Goal: Task Accomplishment & Management: Use online tool/utility

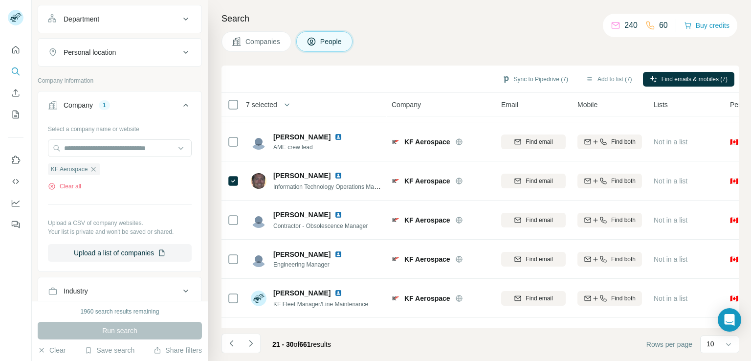
scroll to position [185, 0]
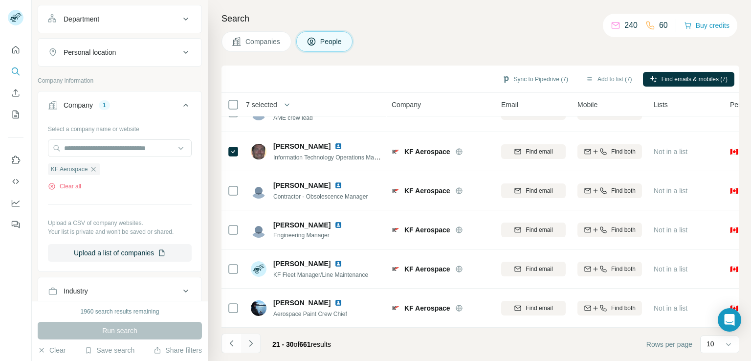
click at [252, 343] on icon "Navigate to next page" at bounding box center [250, 343] width 3 height 6
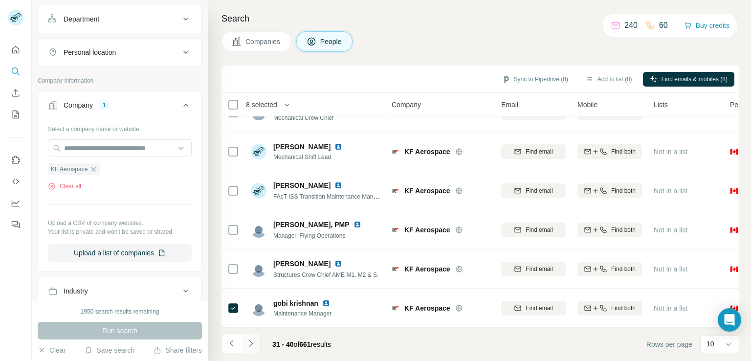
click at [244, 341] on button "Navigate to next page" at bounding box center [251, 343] width 20 height 20
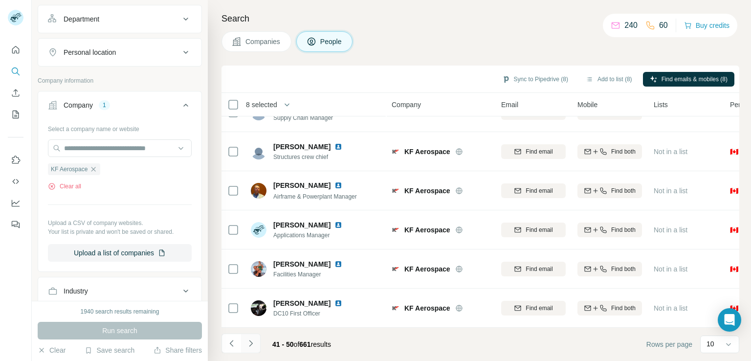
click at [248, 340] on icon "Navigate to next page" at bounding box center [251, 343] width 10 height 10
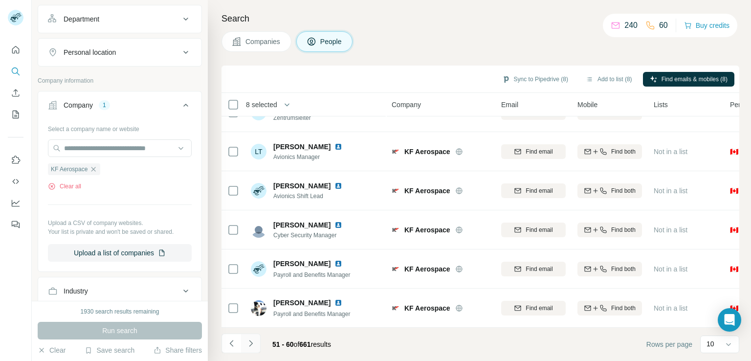
click at [254, 344] on icon "Navigate to next page" at bounding box center [251, 343] width 10 height 10
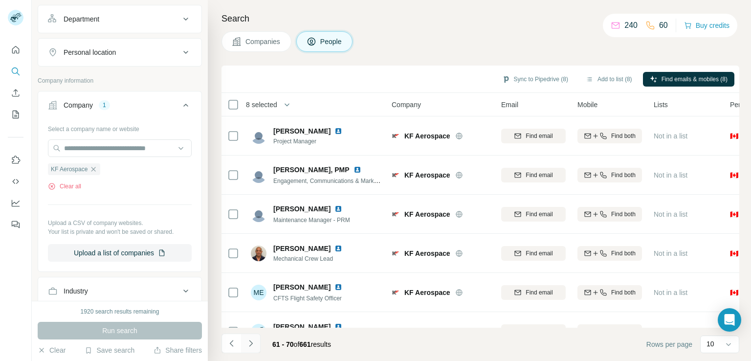
click at [248, 347] on icon "Navigate to next page" at bounding box center [251, 343] width 10 height 10
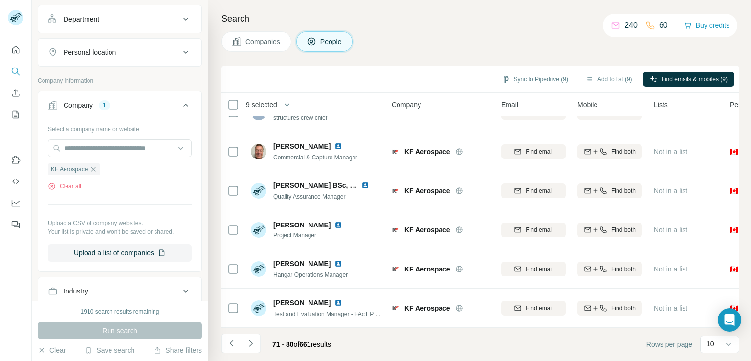
scroll to position [185, 0]
click at [247, 333] on button "Navigate to next page" at bounding box center [251, 343] width 20 height 20
click at [251, 342] on icon "Navigate to next page" at bounding box center [250, 343] width 3 height 6
click at [250, 344] on icon "Navigate to next page" at bounding box center [251, 343] width 10 height 10
click at [248, 345] on icon "Navigate to next page" at bounding box center [251, 343] width 10 height 10
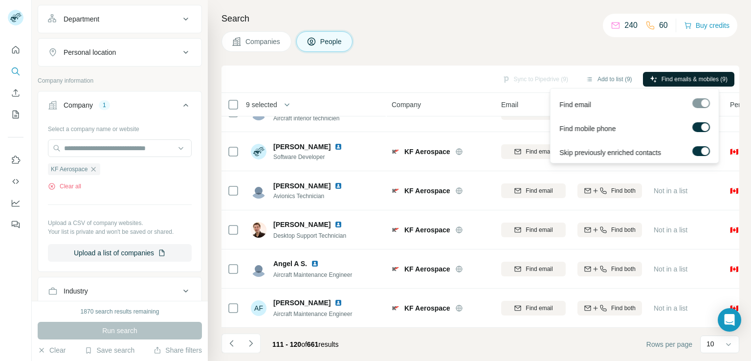
click at [665, 78] on span "Find emails & mobiles (9)" at bounding box center [694, 79] width 66 height 9
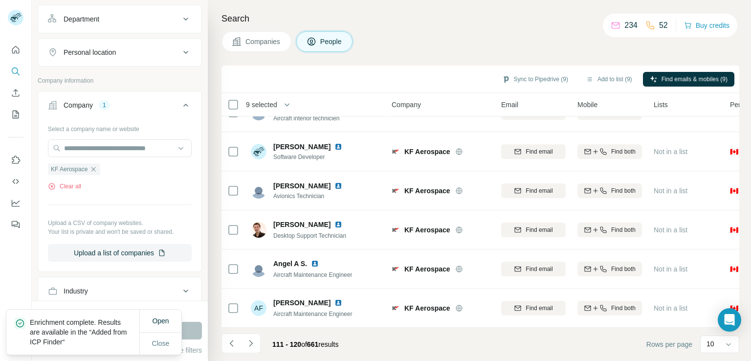
click at [720, 70] on div "Sync to Pipedrive (9) Add to list (9) Find emails & mobiles (9)" at bounding box center [480, 78] width 508 height 17
click at [543, 77] on button "Sync to Pipedrive (9)" at bounding box center [535, 79] width 80 height 15
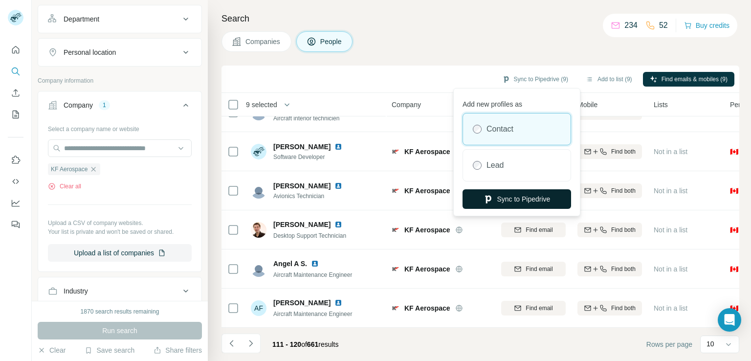
click at [514, 202] on button "Sync to Pipedrive" at bounding box center [516, 199] width 108 height 20
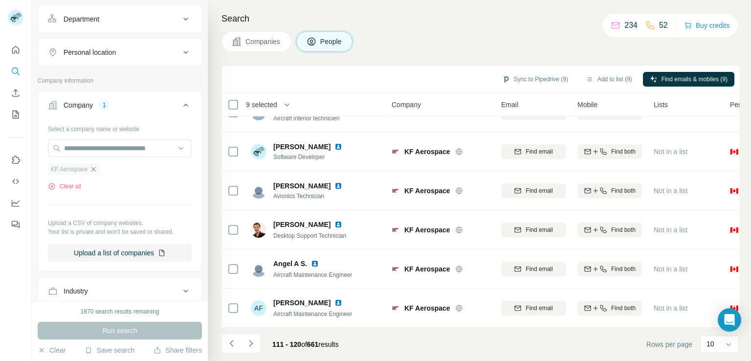
click at [93, 168] on icon "button" at bounding box center [93, 169] width 4 height 4
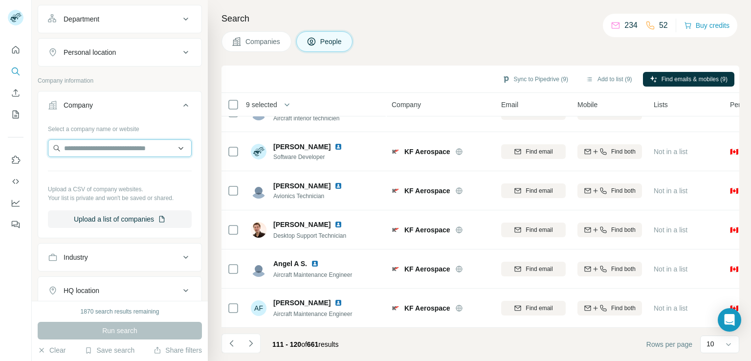
click at [100, 150] on input "text" at bounding box center [120, 148] width 144 height 18
paste input "**********"
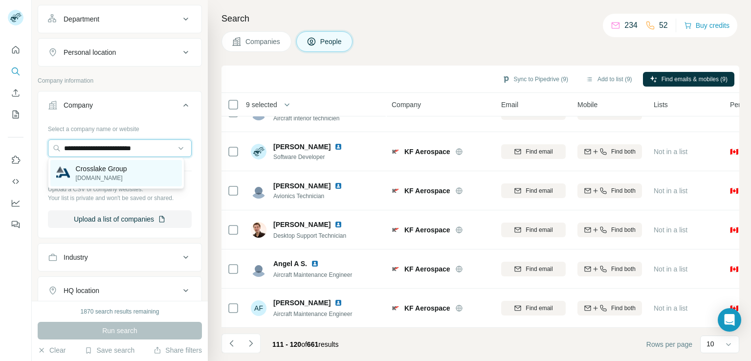
type input "**********"
click at [115, 167] on p "Crosslake Group" at bounding box center [101, 169] width 51 height 10
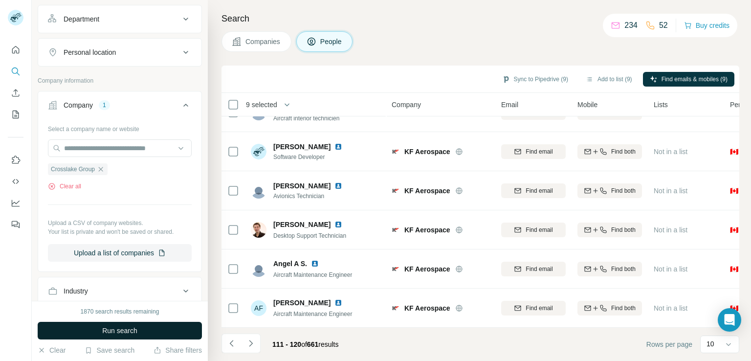
click at [136, 335] on button "Run search" at bounding box center [120, 331] width 164 height 18
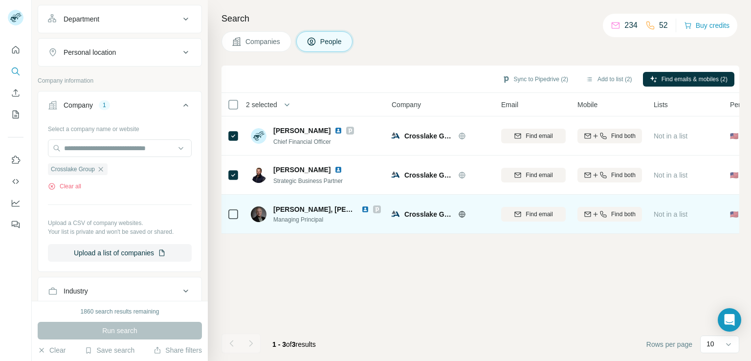
click at [232, 219] on icon at bounding box center [233, 214] width 12 height 12
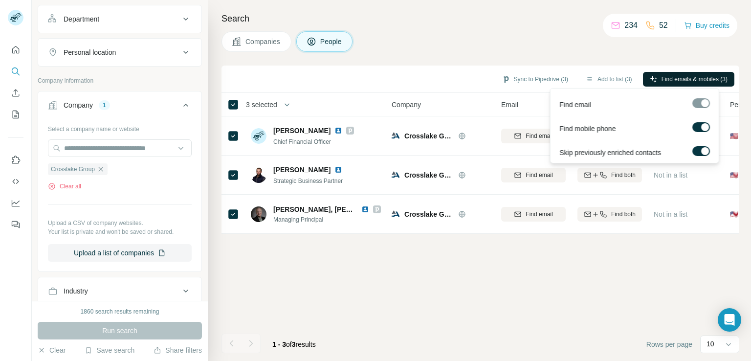
click at [656, 77] on icon "button" at bounding box center [653, 79] width 8 height 8
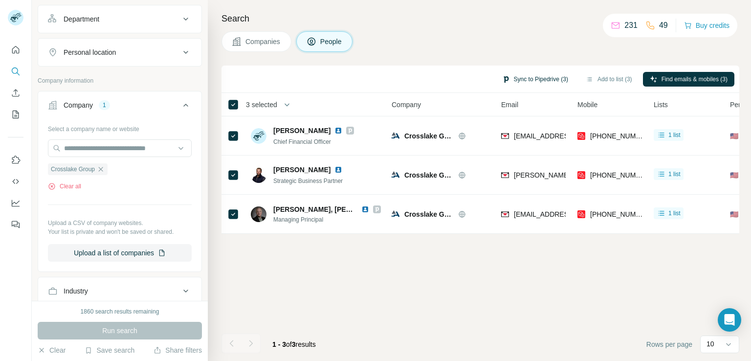
click at [565, 79] on button "Sync to Pipedrive (3)" at bounding box center [535, 79] width 80 height 15
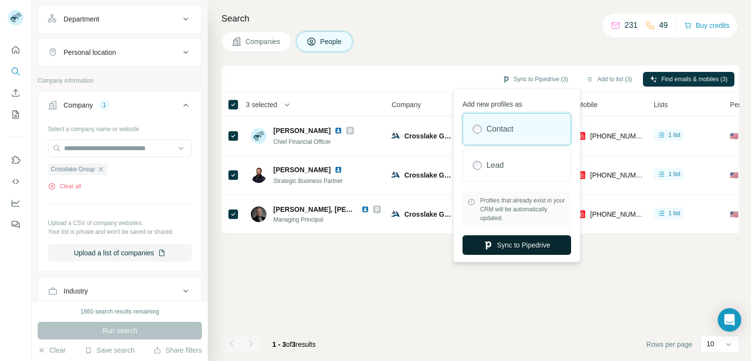
click at [513, 248] on button "Sync to Pipedrive" at bounding box center [516, 245] width 108 height 20
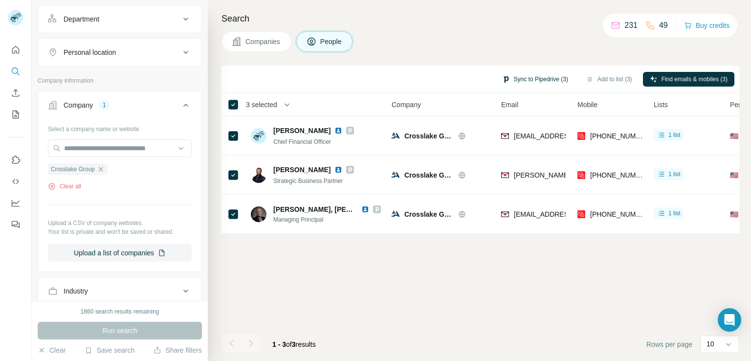
click at [520, 76] on button "Sync to Pipedrive (3)" at bounding box center [535, 79] width 80 height 15
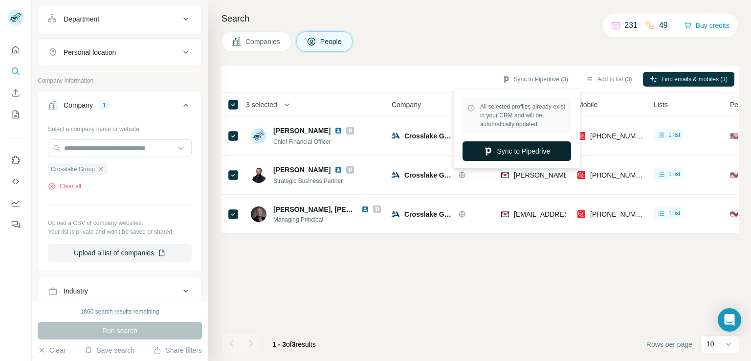
click at [506, 150] on button "Sync to Pipedrive" at bounding box center [516, 151] width 108 height 20
